Goal: Transaction & Acquisition: Register for event/course

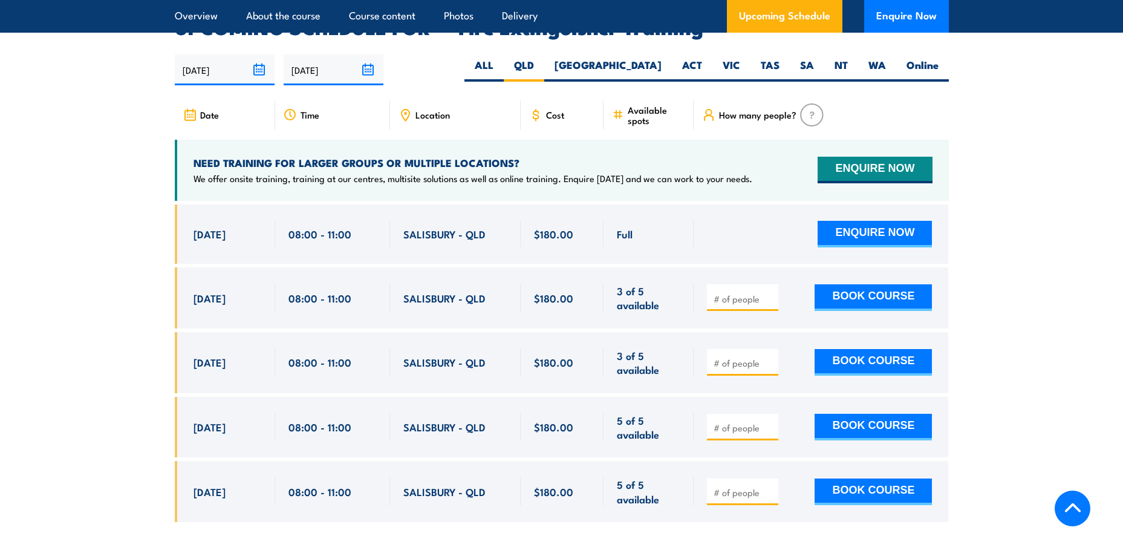
click at [736, 293] on input "number" at bounding box center [744, 299] width 60 height 12
click at [772, 293] on input "1" at bounding box center [744, 299] width 60 height 12
type input "2"
click at [771, 293] on input "2" at bounding box center [744, 299] width 60 height 12
click at [855, 284] on button "BOOK COURSE" at bounding box center [873, 297] width 117 height 27
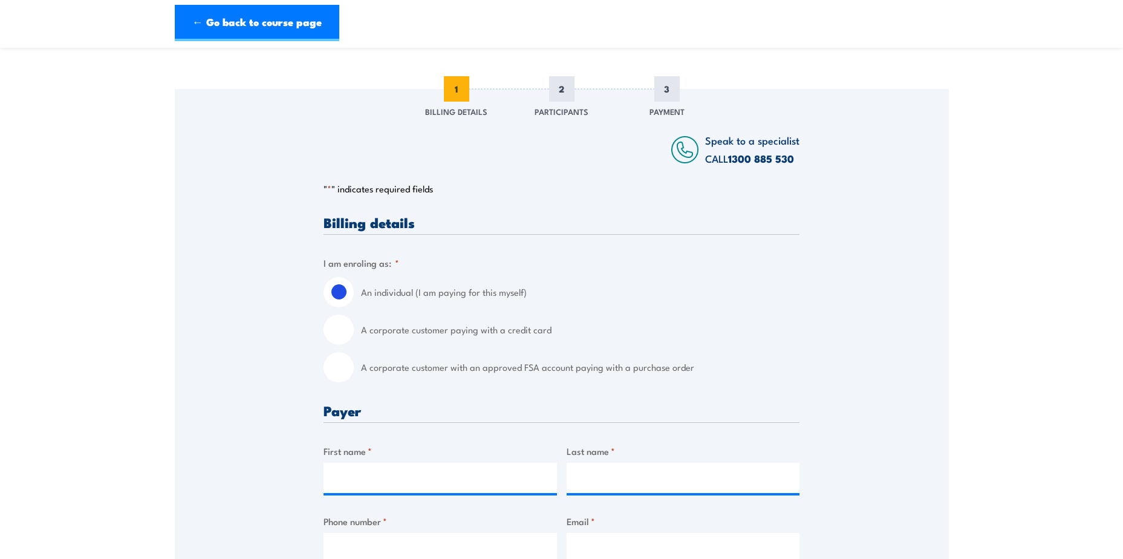
scroll to position [242, 0]
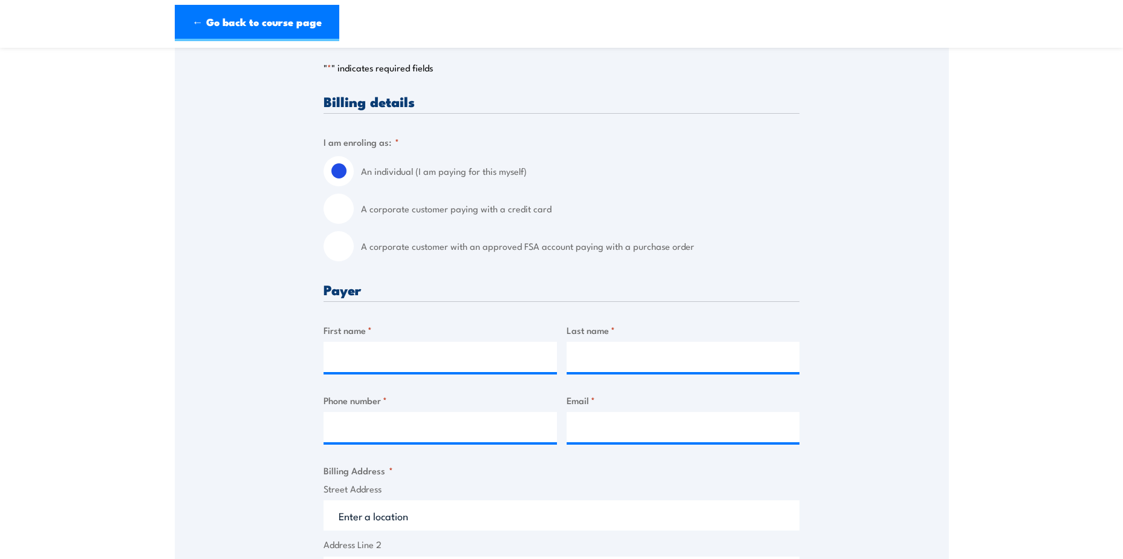
click at [344, 209] on input "A corporate customer paying with a credit card" at bounding box center [339, 209] width 30 height 30
radio input "true"
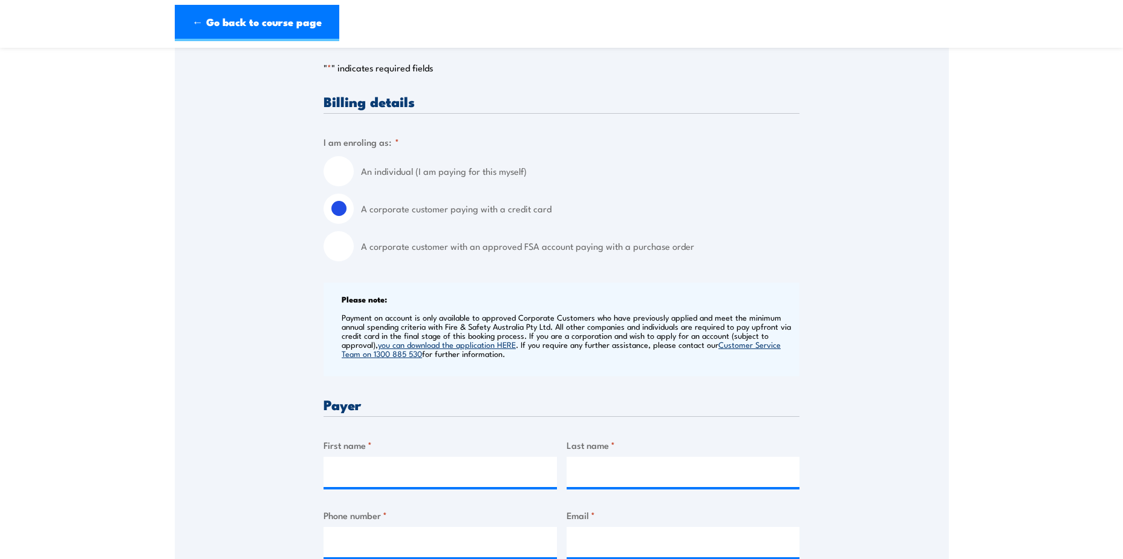
click at [341, 167] on input "An individual (I am paying for this myself)" at bounding box center [339, 171] width 30 height 30
radio input "true"
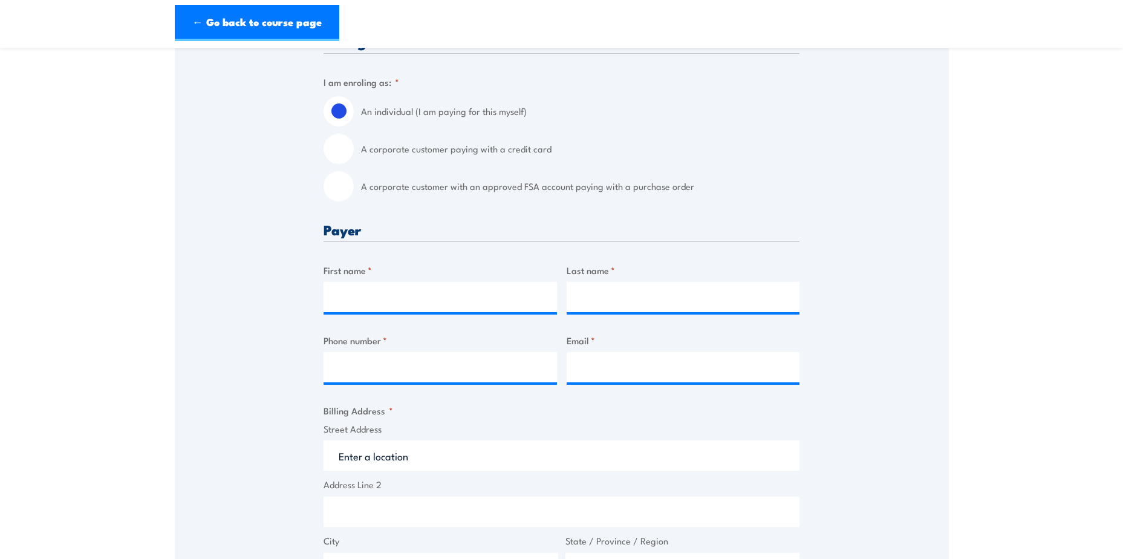
scroll to position [302, 0]
click at [385, 299] on input "First name *" at bounding box center [440, 296] width 233 height 30
type input "Jessica"
type input "Doolan"
type input "0457897900"
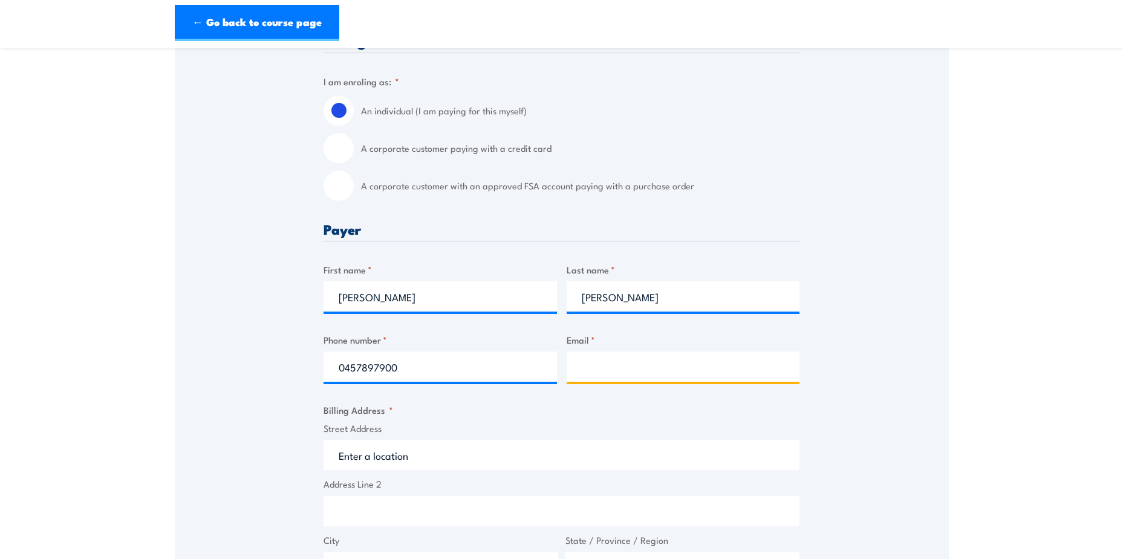
type input "jessica.doolan@qtk.com.au"
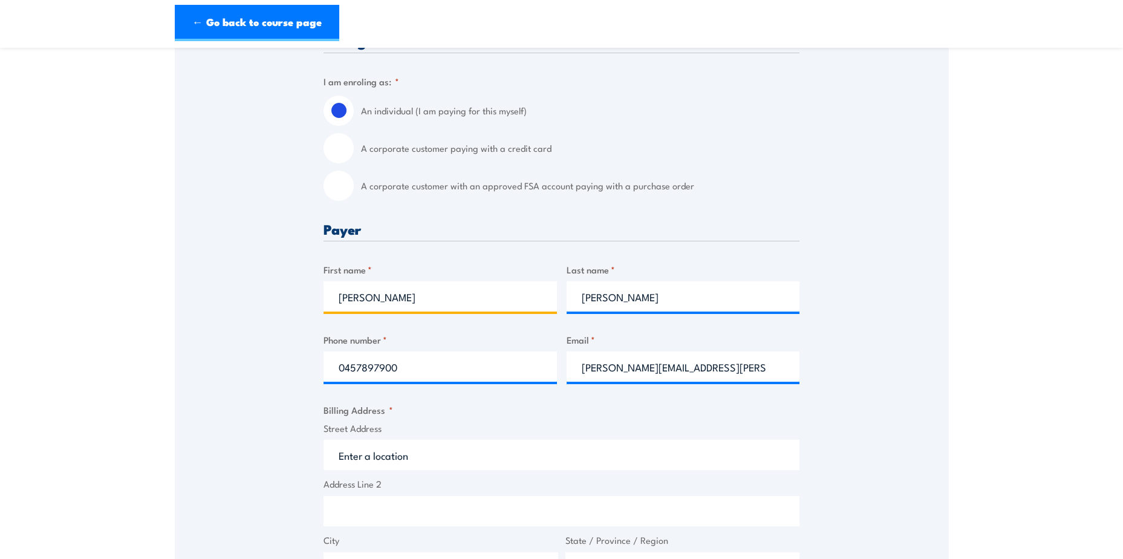
scroll to position [423, 0]
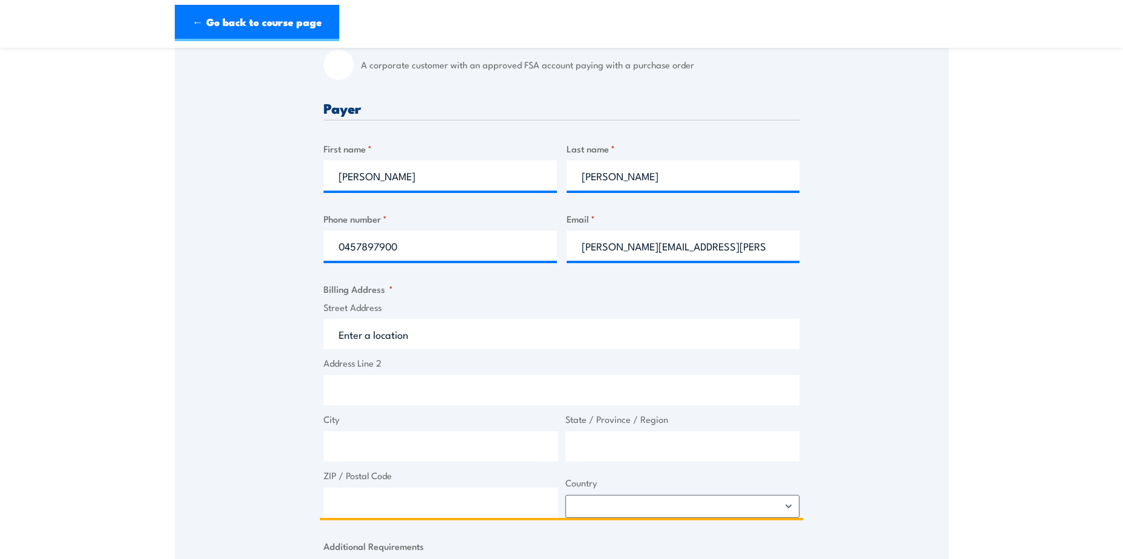
click at [443, 343] on input "Street Address" at bounding box center [562, 334] width 476 height 30
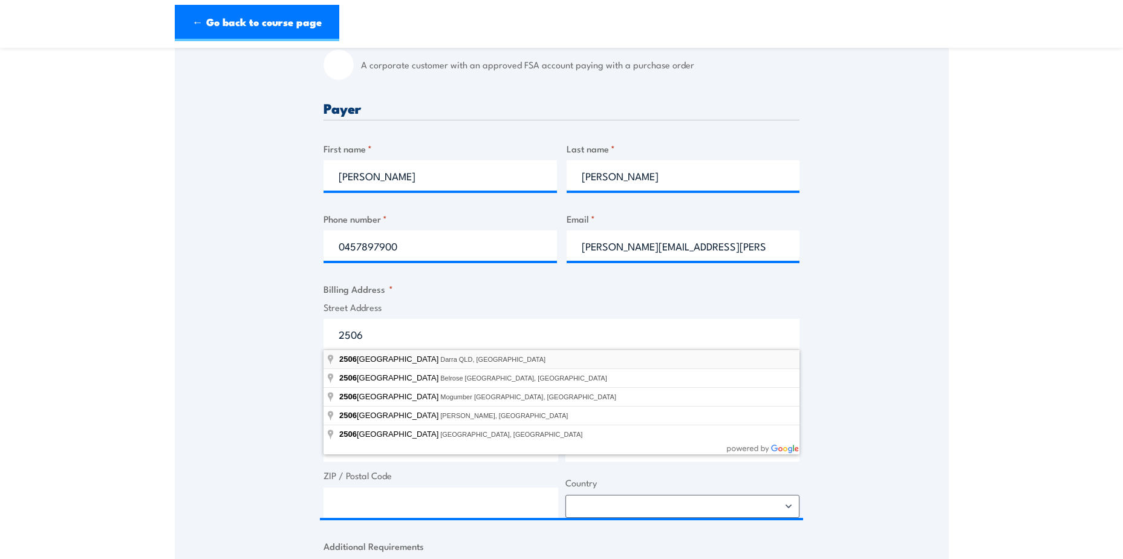
type input "2506 Ipswich Road, Darra QLD, Australia"
type input "2506 Ipswich Rd"
type input "Darra"
type input "Queensland"
type input "4076"
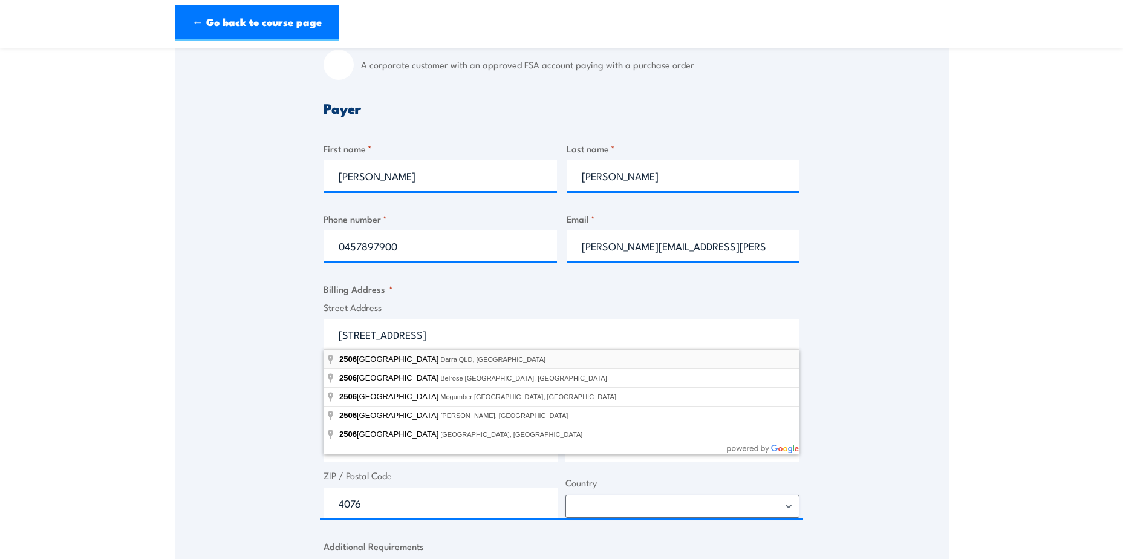
select select "Australia"
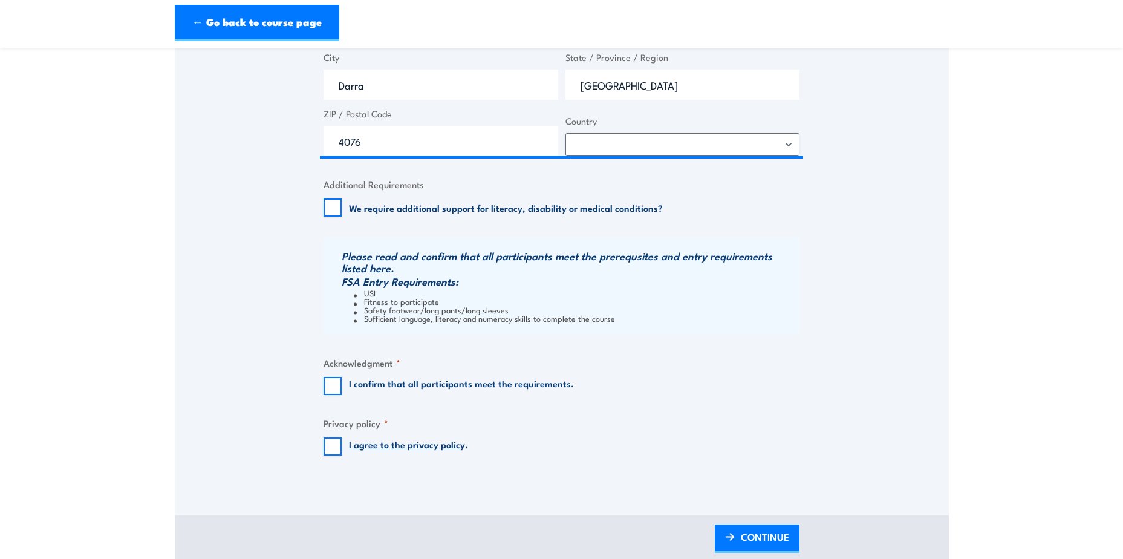
scroll to position [786, 0]
click at [330, 384] on input "I confirm that all participants meet the requirements." at bounding box center [333, 385] width 18 height 18
checkbox input "true"
click at [333, 441] on input "I agree to the privacy policy ." at bounding box center [333, 445] width 18 height 18
checkbox input "true"
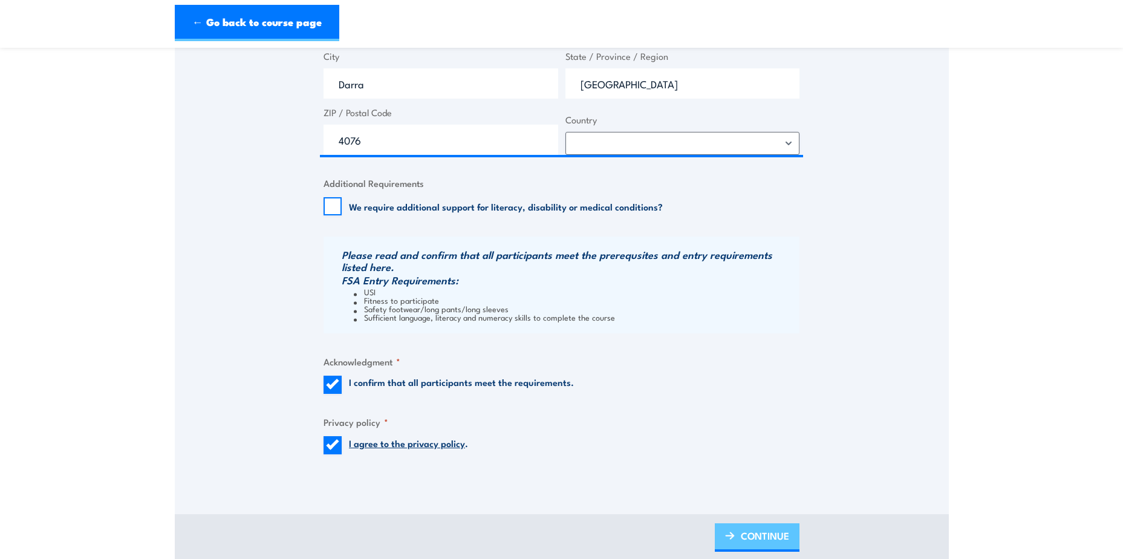
click at [765, 535] on span "CONTINUE" at bounding box center [765, 536] width 48 height 32
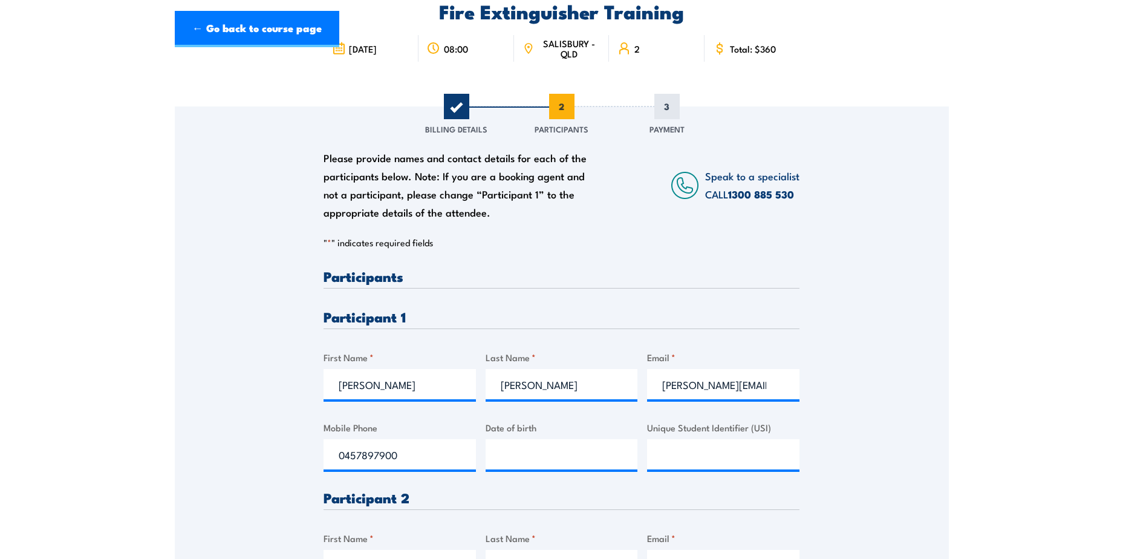
scroll to position [242, 0]
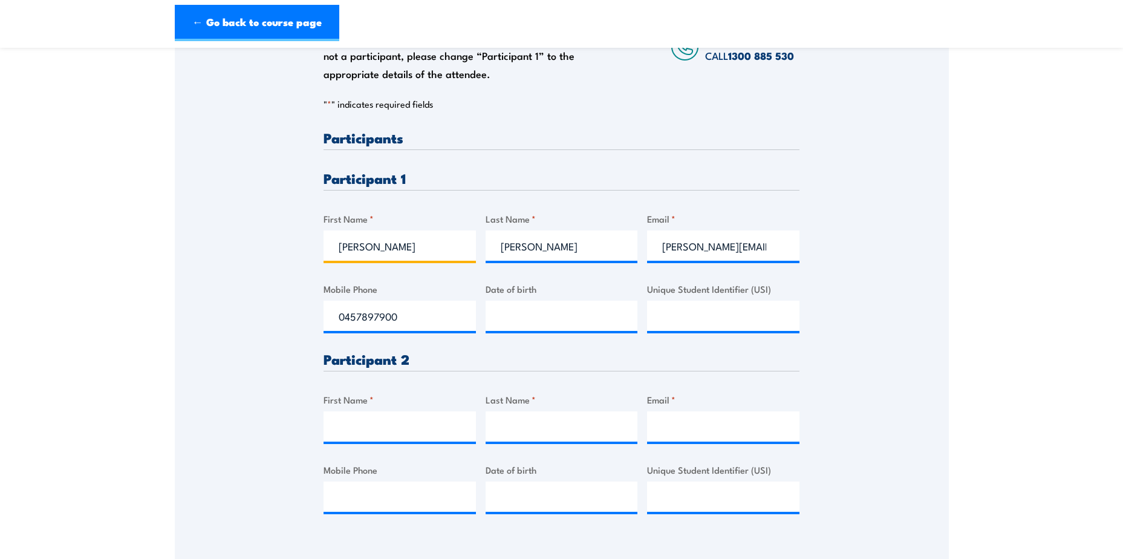
drag, startPoint x: 390, startPoint y: 240, endPoint x: 305, endPoint y: 233, distance: 85.5
click at [305, 233] on div "Please provide names and contact details for each of the participants below. No…" at bounding box center [562, 253] width 774 height 570
type input "Daniel"
drag, startPoint x: 543, startPoint y: 249, endPoint x: 431, endPoint y: 241, distance: 112.2
click at [431, 241] on div "Please provide names and contact details for each of the participants below. No…" at bounding box center [562, 332] width 476 height 402
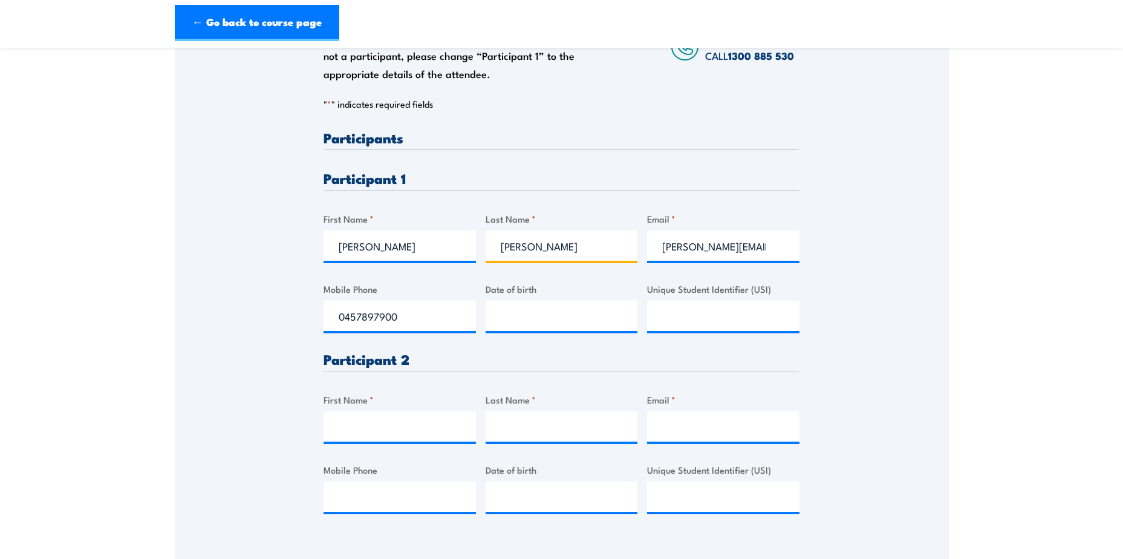
type input "Pattinson"
drag, startPoint x: 768, startPoint y: 246, endPoint x: 691, endPoint y: 250, distance: 77.5
click at [685, 250] on input "jessica.doolan@qtk.com.au" at bounding box center [723, 245] width 152 height 30
click at [782, 252] on input "jessica.doolan@qtk.com.au" at bounding box center [723, 245] width 152 height 30
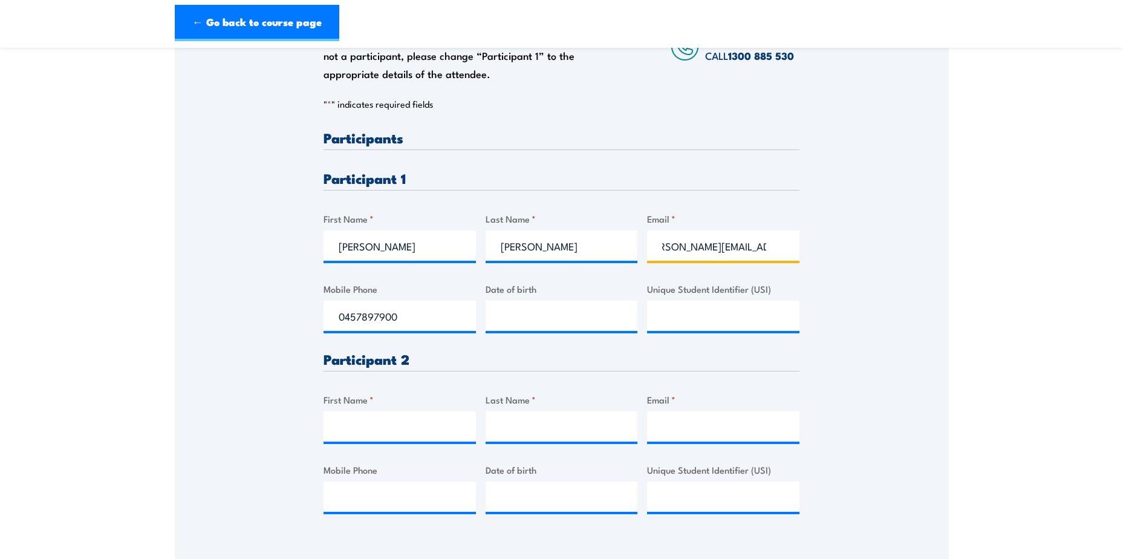
scroll to position [0, 0]
drag, startPoint x: 783, startPoint y: 251, endPoint x: 469, endPoint y: 252, distance: 314.6
click at [469, 252] on div "Please provide names and contact details for each of the participants below. No…" at bounding box center [562, 332] width 476 height 402
type input "daniel.pattinson@qtk.com.au"
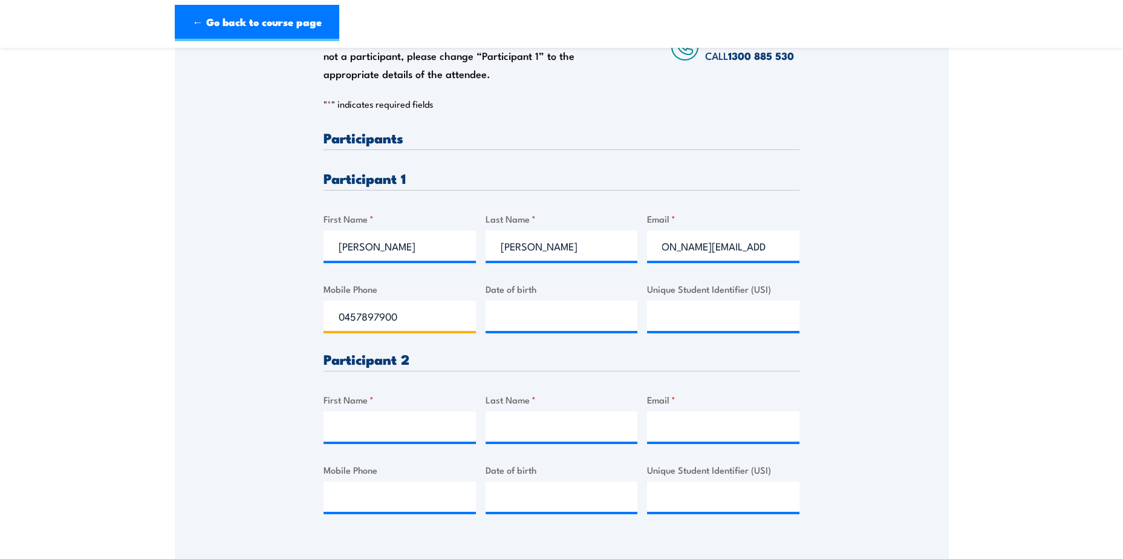
scroll to position [0, 0]
drag, startPoint x: 439, startPoint y: 325, endPoint x: 183, endPoint y: 319, distance: 255.9
click at [183, 320] on div "Please provide names and contact details for each of the participants below. No…" at bounding box center [562, 253] width 774 height 570
type input "0457897095"
click at [887, 354] on div "Please provide names and contact details for each of the participants below. No…" at bounding box center [562, 253] width 774 height 570
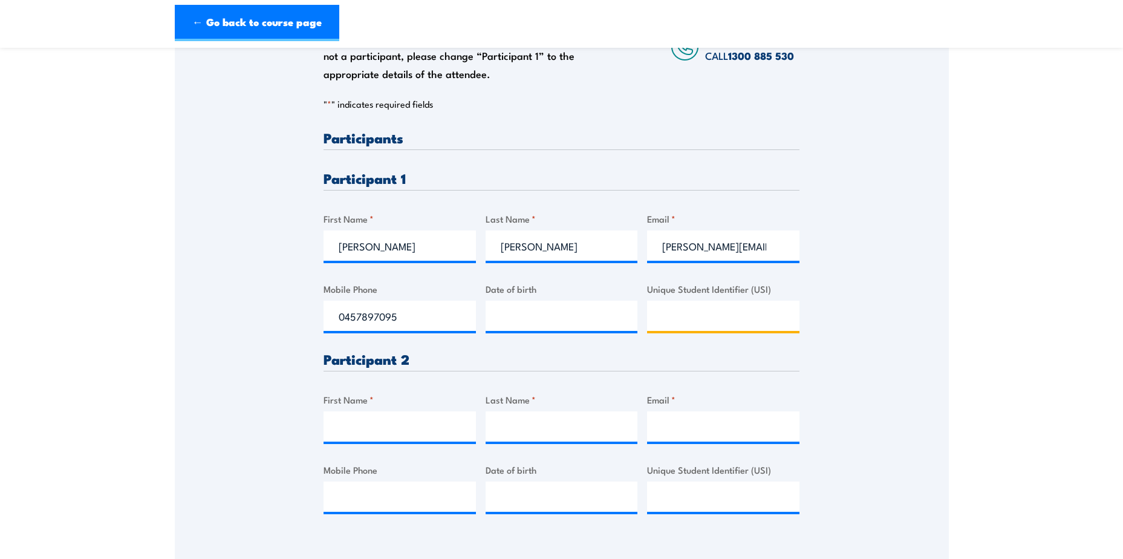
click at [751, 321] on input "Unique Student Identifier (USI)" at bounding box center [723, 316] width 152 height 30
paste input "43KC4RQMB3"
type input "43KC4RQMB3"
click at [358, 408] on div "First Name *" at bounding box center [400, 417] width 152 height 49
click at [359, 425] on input "First Name *" at bounding box center [400, 426] width 152 height 30
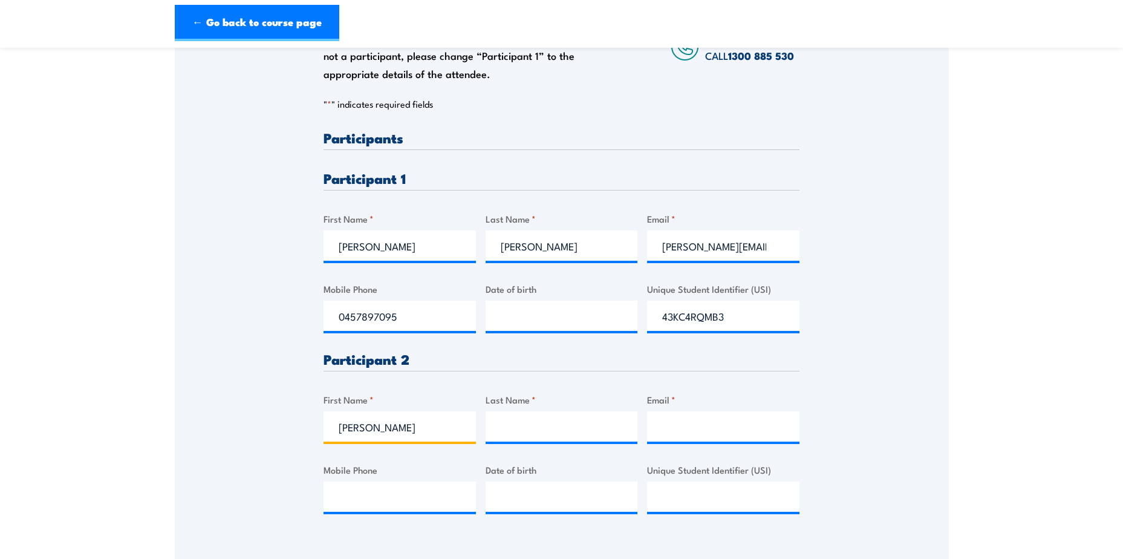
type input "Kylie"
type input "Paine"
click at [765, 417] on input "Email *" at bounding box center [723, 426] width 152 height 30
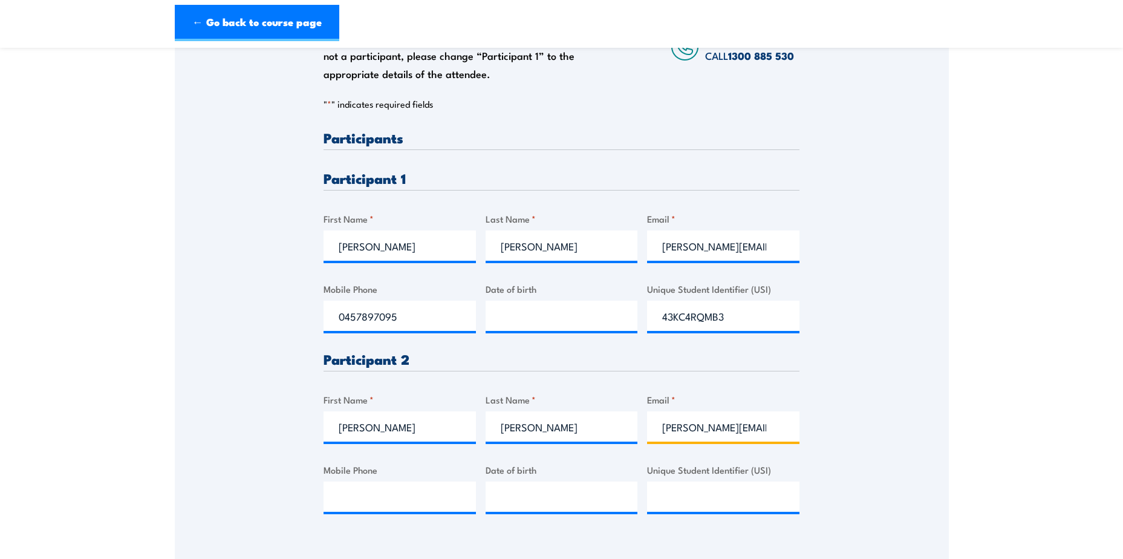
scroll to position [0, 3]
type input "kylie.paine@qtk.com.au"
click at [394, 491] on input "Mobile Phone" at bounding box center [400, 497] width 152 height 30
paste input "0419 783 738"
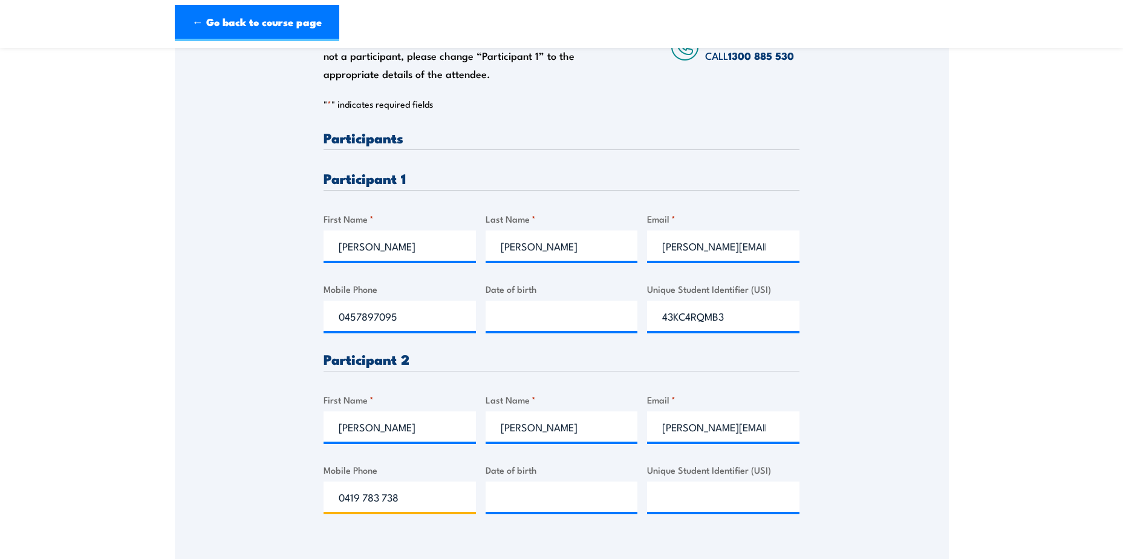
type input "0419 783 738"
click at [662, 504] on input "Unique Student Identifier (USI)" at bounding box center [723, 497] width 152 height 30
paste input "P4UH84ZNKD"
type input "P4UH84ZNKD"
click at [975, 194] on section "Fire Extinguisher Training 16 September 2025 08:00" at bounding box center [561, 221] width 1123 height 805
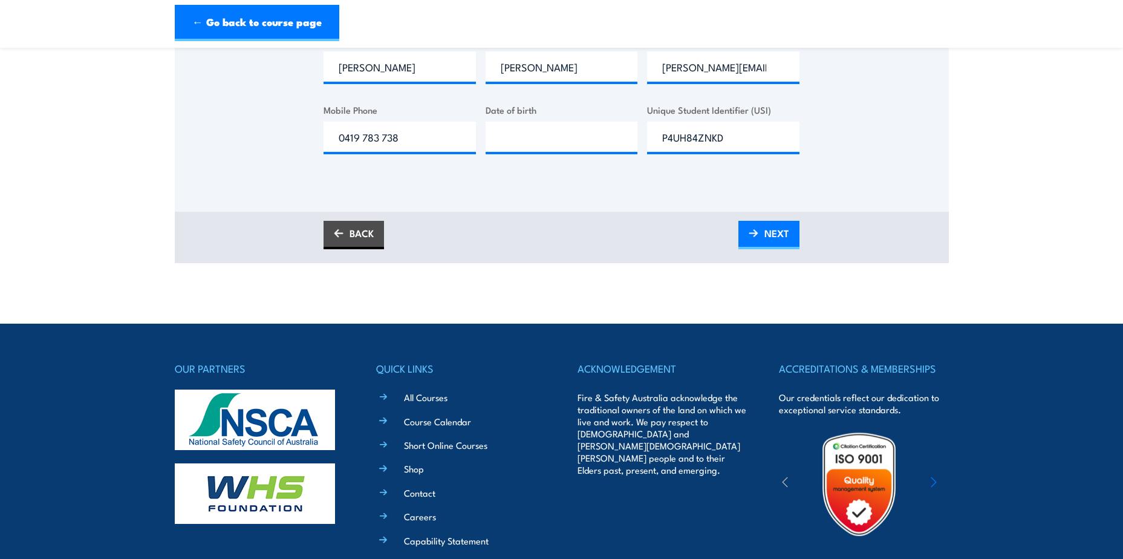
scroll to position [665, 0]
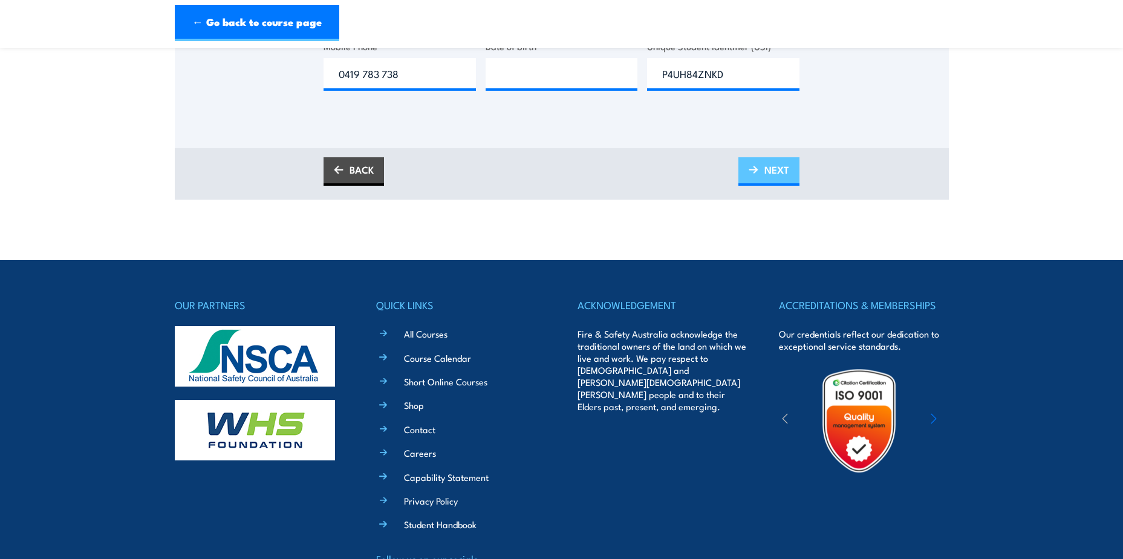
click at [775, 171] on span "NEXT" at bounding box center [777, 170] width 25 height 32
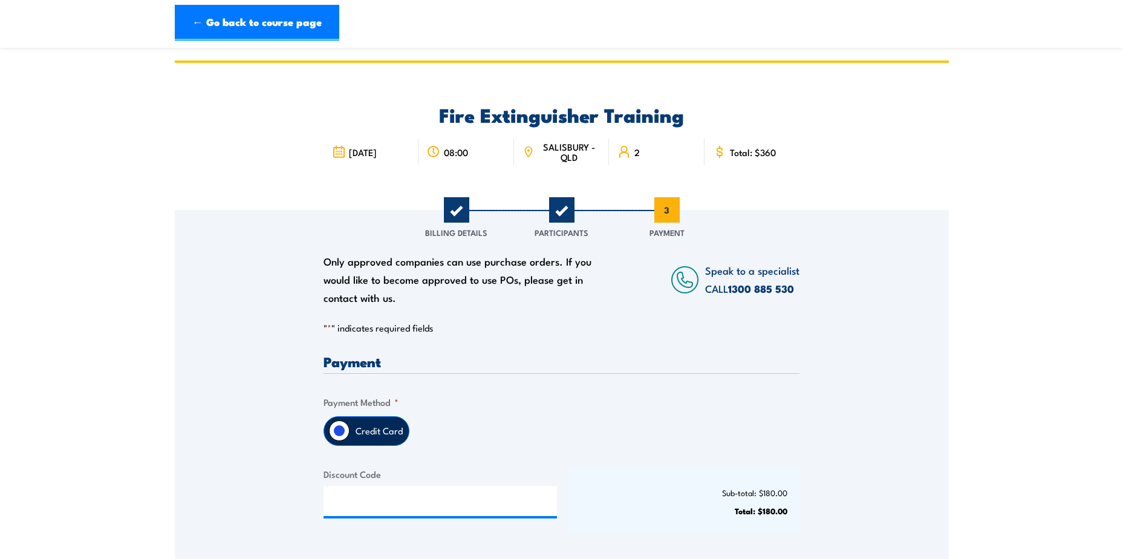
scroll to position [181, 0]
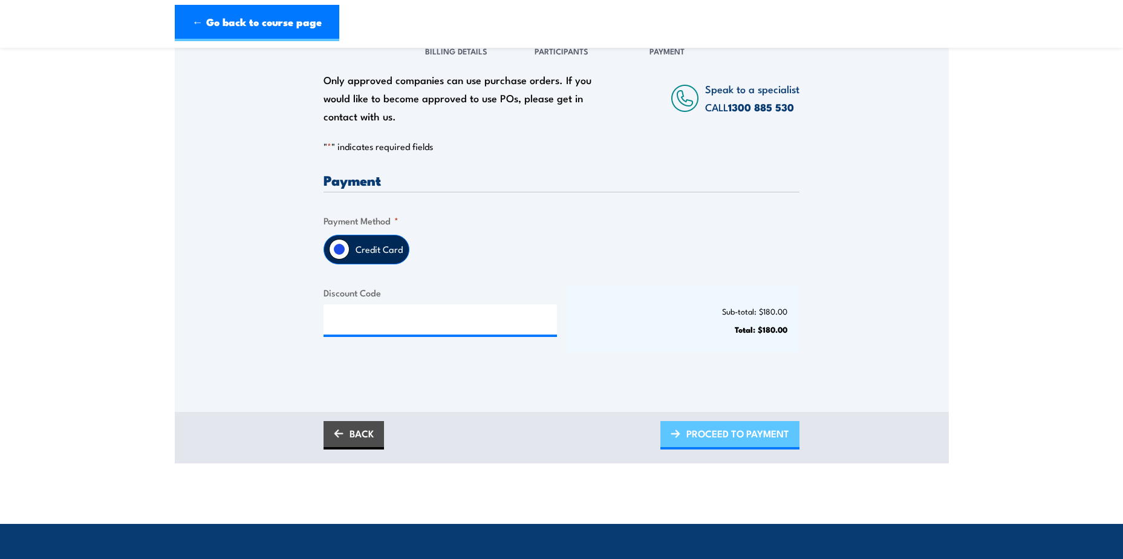
click at [738, 436] on span "PROCEED TO PAYMENT" at bounding box center [738, 433] width 103 height 32
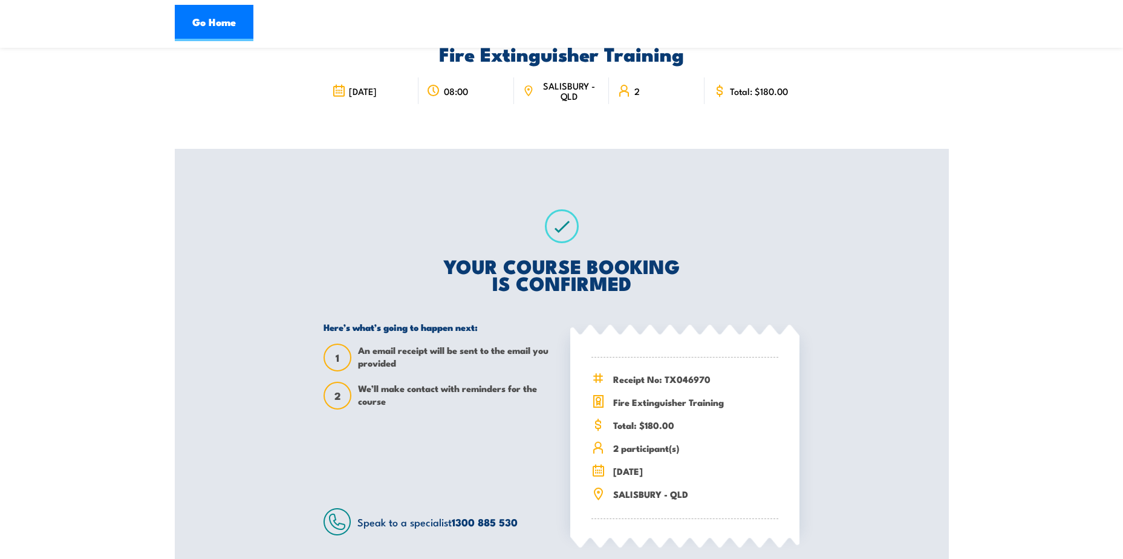
scroll to position [60, 0]
